Goal: Task Accomplishment & Management: Complete application form

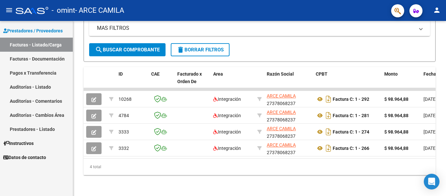
scroll to position [142, 0]
drag, startPoint x: 118, startPoint y: 193, endPoint x: 186, endPoint y: 162, distance: 75.2
click at [186, 162] on div "Video tutorial PRESTADORES -> Listado de CPBTs Emitidos por Prestadores / Prove…" at bounding box center [259, 40] width 373 height 311
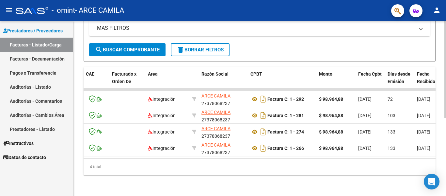
scroll to position [0, 0]
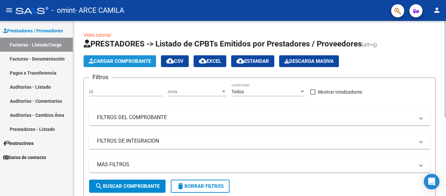
click at [125, 62] on span "Cargar Comprobante" at bounding box center [120, 61] width 62 height 6
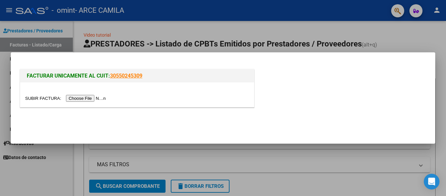
click at [83, 100] on input "file" at bounding box center [66, 98] width 83 height 7
click at [94, 95] on input "file" at bounding box center [66, 98] width 83 height 7
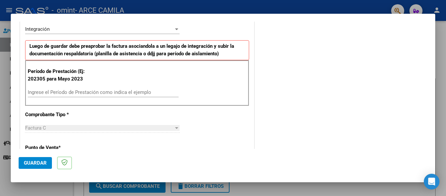
scroll to position [152, 0]
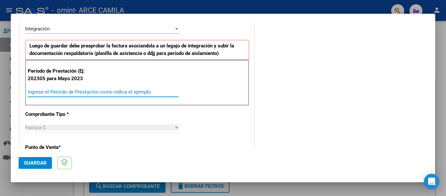
click at [78, 92] on input "Ingrese el Período de Prestación como indica el ejemplo" at bounding box center [103, 92] width 151 height 6
type input "202506"
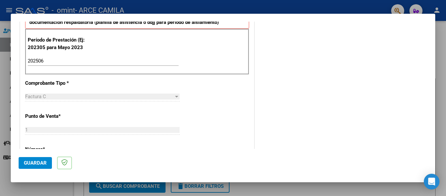
scroll to position [184, 0]
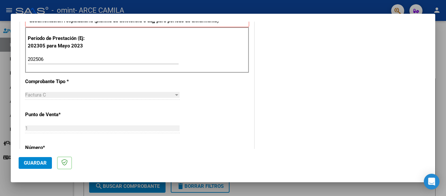
click at [78, 92] on div "Factura C" at bounding box center [99, 95] width 149 height 6
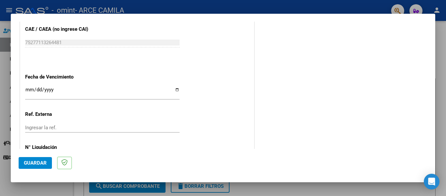
scroll to position [407, 0]
click at [37, 91] on input "Ingresar la fecha" at bounding box center [102, 92] width 155 height 10
click at [30, 90] on input "Ingresar la fecha" at bounding box center [102, 92] width 155 height 10
type input "[DATE]"
click at [91, 130] on div "Ingresar la ref." at bounding box center [102, 127] width 155 height 10
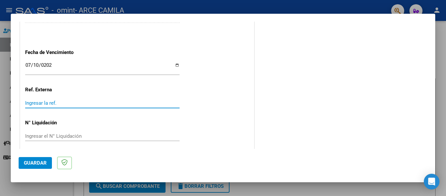
scroll to position [436, 0]
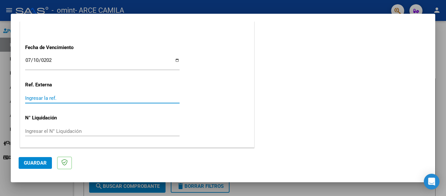
click at [74, 132] on input "Ingresar el N° Liquidación" at bounding box center [102, 131] width 155 height 6
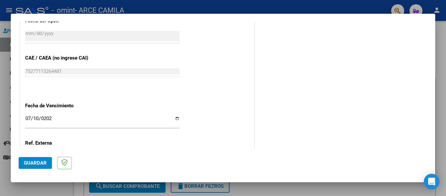
scroll to position [373, 0]
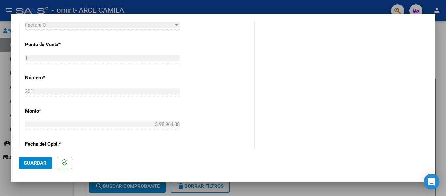
scroll to position [279, 0]
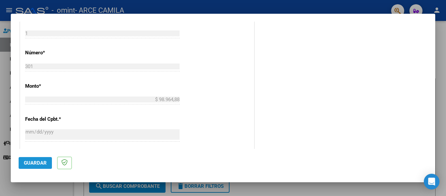
click at [41, 158] on button "Guardar" at bounding box center [35, 163] width 33 height 12
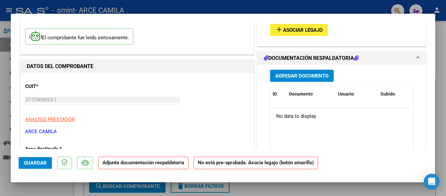
scroll to position [43, 0]
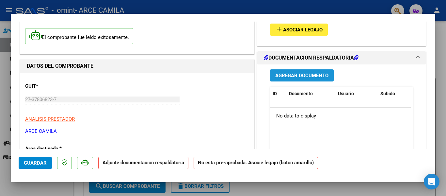
click at [315, 78] on span "Agregar Documento" at bounding box center [302, 76] width 53 height 6
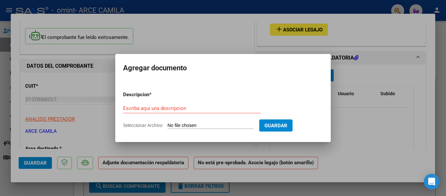
click at [181, 124] on input "Seleccionar Archivo" at bounding box center [211, 126] width 87 height 6
type input "C:\fakepath\omint asistencia 06-2025 (1).jpg"
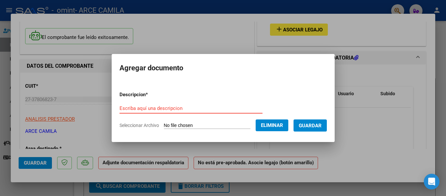
click at [169, 109] on input "Escriba aquí una descripcion" at bounding box center [191, 108] width 143 height 6
type input "L"
type input "Asistencia Junio"
click at [310, 125] on span "Guardar" at bounding box center [310, 126] width 23 height 6
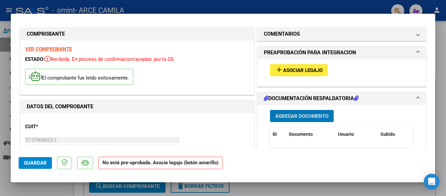
scroll to position [0, 0]
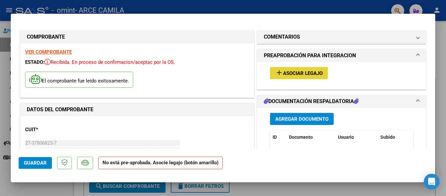
click at [287, 76] on span "Asociar Legajo" at bounding box center [303, 73] width 40 height 6
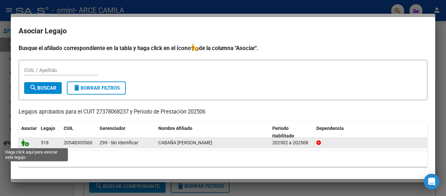
click at [26, 142] on icon at bounding box center [25, 142] width 8 height 7
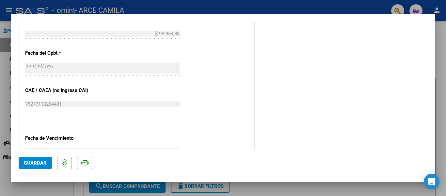
scroll to position [458, 0]
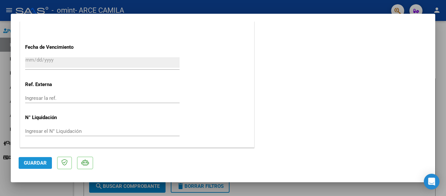
click at [36, 163] on span "Guardar" at bounding box center [35, 163] width 23 height 6
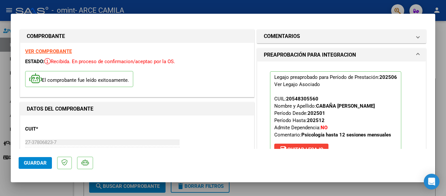
scroll to position [0, 0]
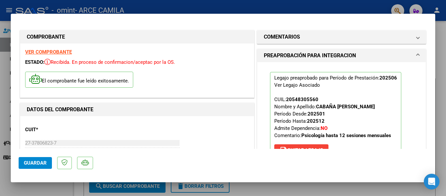
click at [52, 193] on div at bounding box center [223, 98] width 446 height 196
type input "$ 0,00"
